Goal: Transaction & Acquisition: Purchase product/service

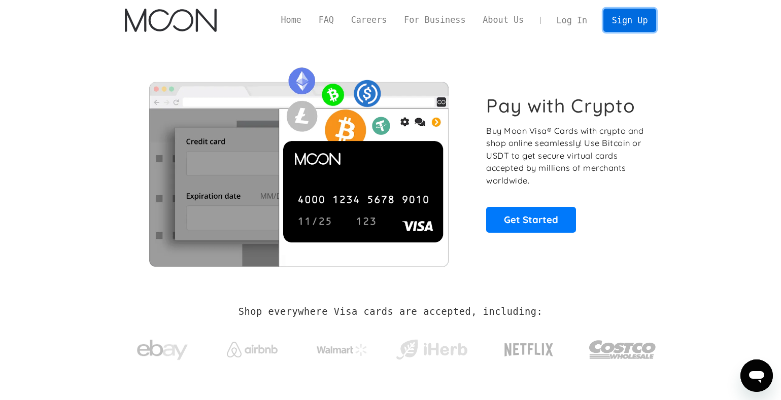
click at [627, 18] on link "Sign Up" at bounding box center [630, 20] width 53 height 23
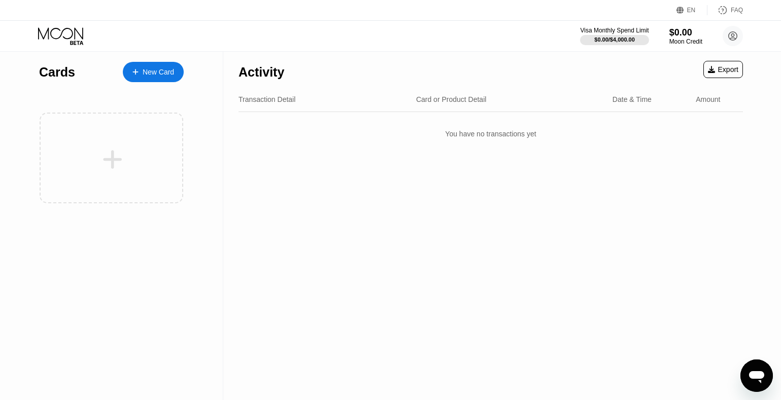
click at [165, 74] on div "New Card" at bounding box center [158, 72] width 31 height 9
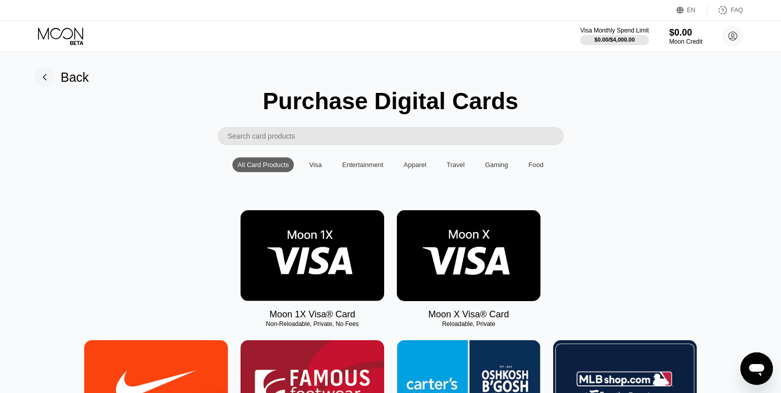
click at [327, 265] on img at bounding box center [313, 255] width 144 height 91
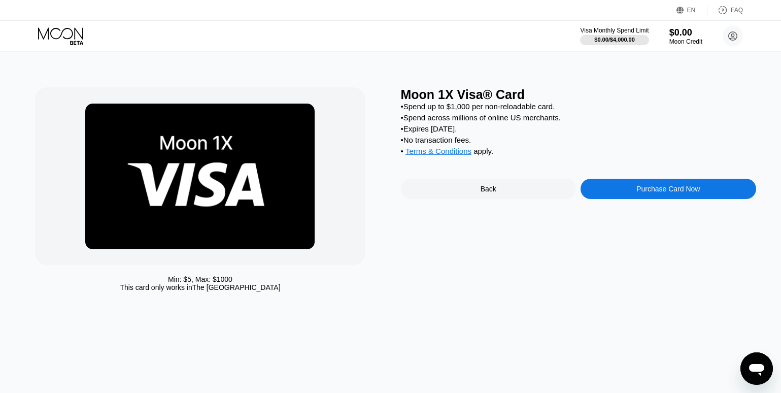
click at [696, 193] on div "Purchase Card Now" at bounding box center [668, 189] width 63 height 8
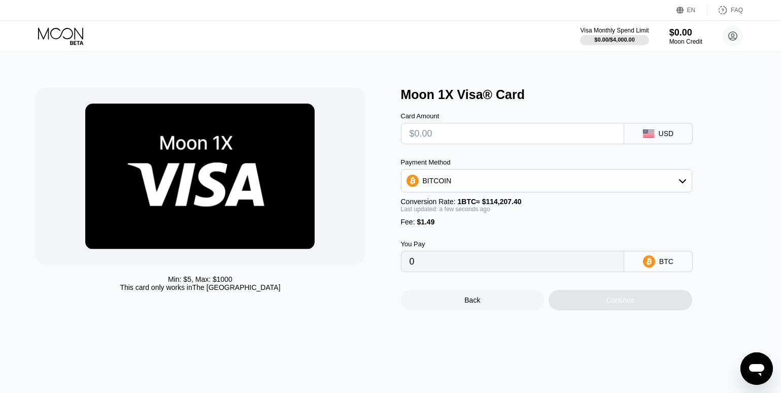
click at [554, 143] on input "text" at bounding box center [513, 133] width 206 height 20
type input "$5"
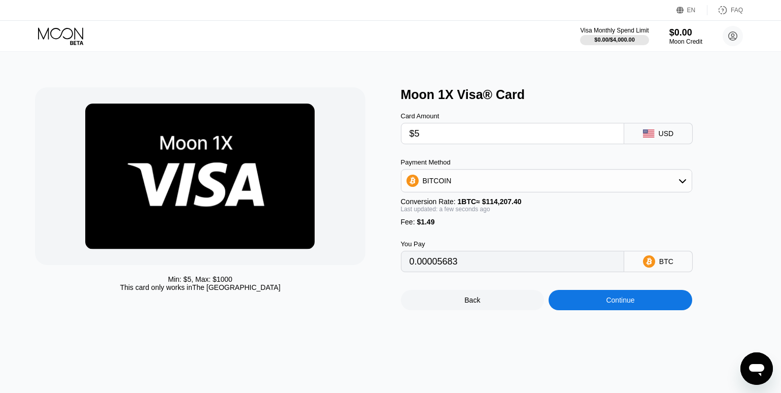
type input "0.00005683"
type input "$5"
click at [633, 304] on div "Continue" at bounding box center [620, 300] width 28 height 8
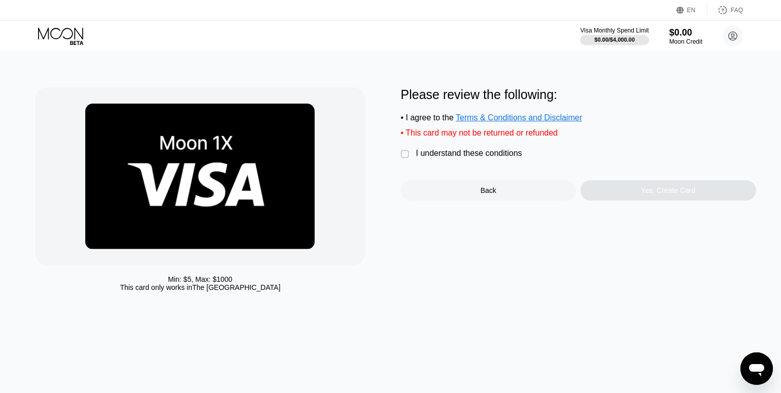
click at [400, 158] on div "Min: $ 5 , Max: $ 1000 This card only works in The United States Please review …" at bounding box center [390, 191] width 711 height 209
click at [409, 159] on div "" at bounding box center [406, 154] width 10 height 10
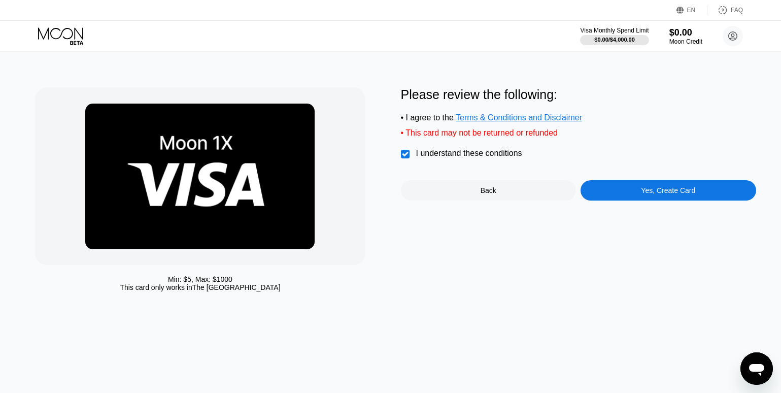
click at [669, 194] on div "Yes, Create Card" at bounding box center [668, 190] width 54 height 8
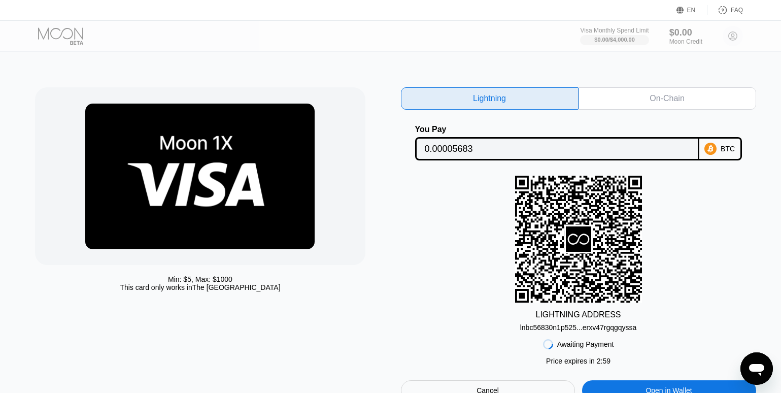
click at [681, 101] on div "On-Chain" at bounding box center [667, 98] width 35 height 10
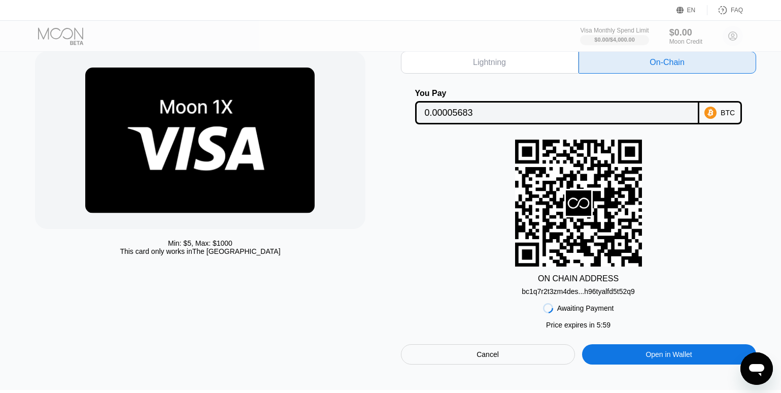
scroll to position [51, 0]
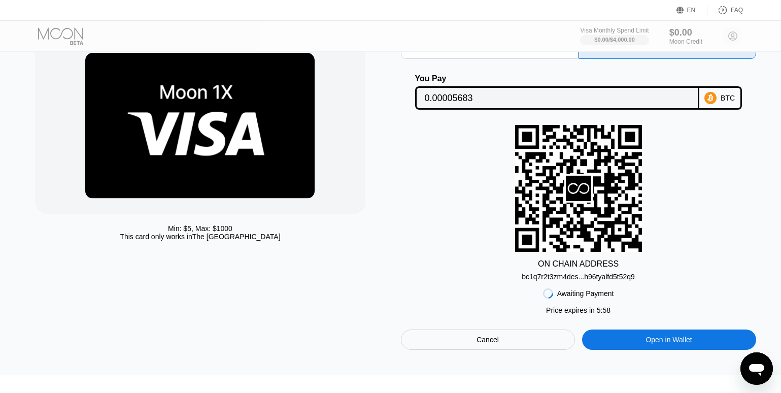
click at [596, 279] on div "bc1q7r2t3zm4des...h96tyalfd5t52q9" at bounding box center [578, 277] width 113 height 8
click at [466, 106] on input "0.00005683" at bounding box center [557, 98] width 265 height 20
